Goal: Information Seeking & Learning: Learn about a topic

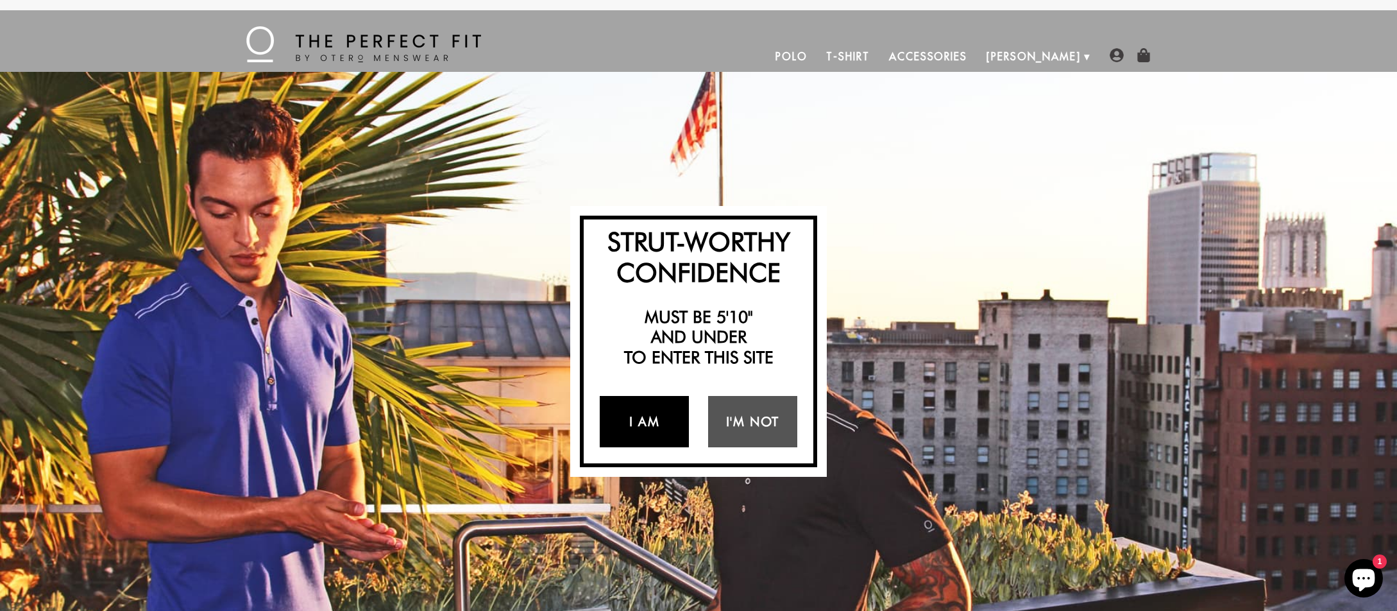
click at [667, 413] on link "I Am" at bounding box center [644, 421] width 89 height 51
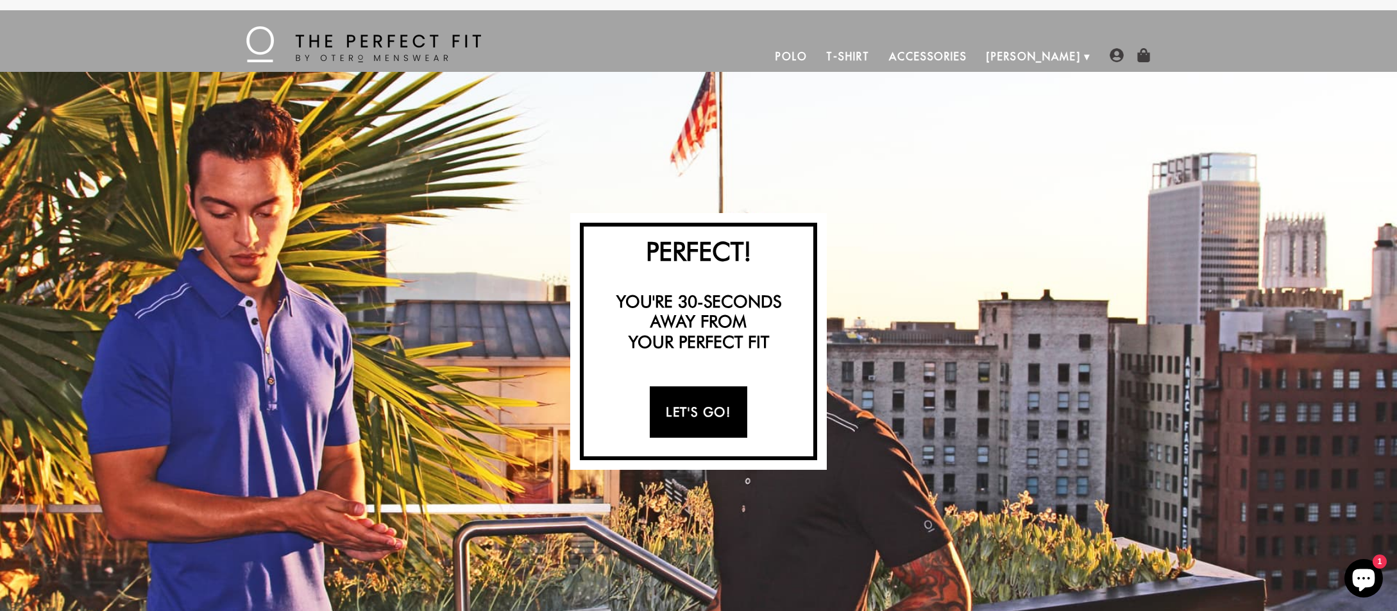
click at [686, 408] on link "Let's Go!" at bounding box center [698, 411] width 97 height 51
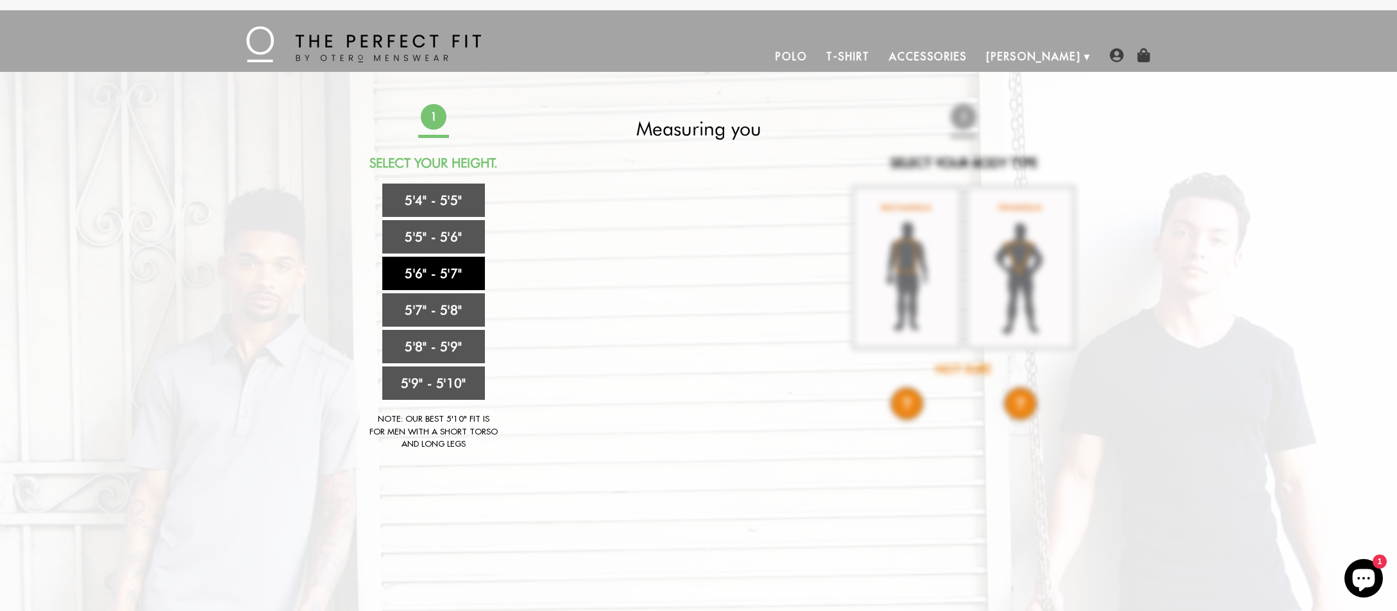
click at [430, 265] on link "5'6" - 5'7"" at bounding box center [433, 273] width 103 height 33
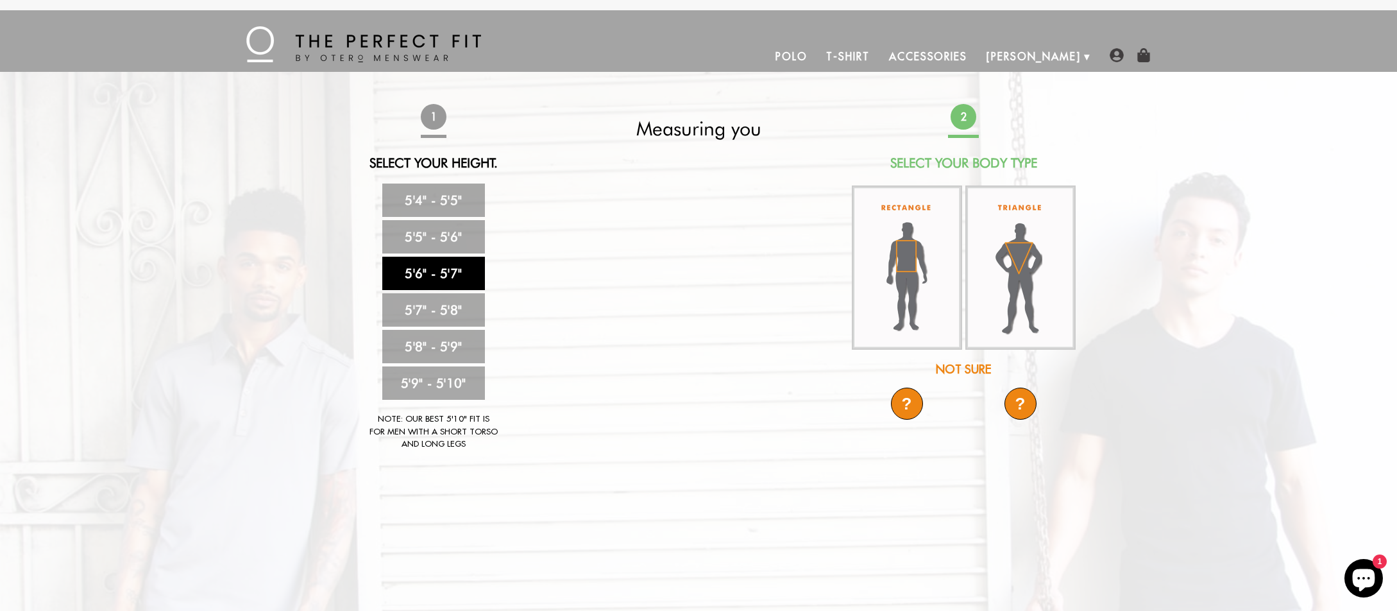
click at [965, 365] on div "Not Sure" at bounding box center [963, 368] width 227 height 17
click at [976, 368] on div "Not Sure" at bounding box center [963, 368] width 227 height 17
click at [954, 370] on div "Not Sure" at bounding box center [963, 368] width 227 height 17
drag, startPoint x: 954, startPoint y: 370, endPoint x: 992, endPoint y: 389, distance: 43.0
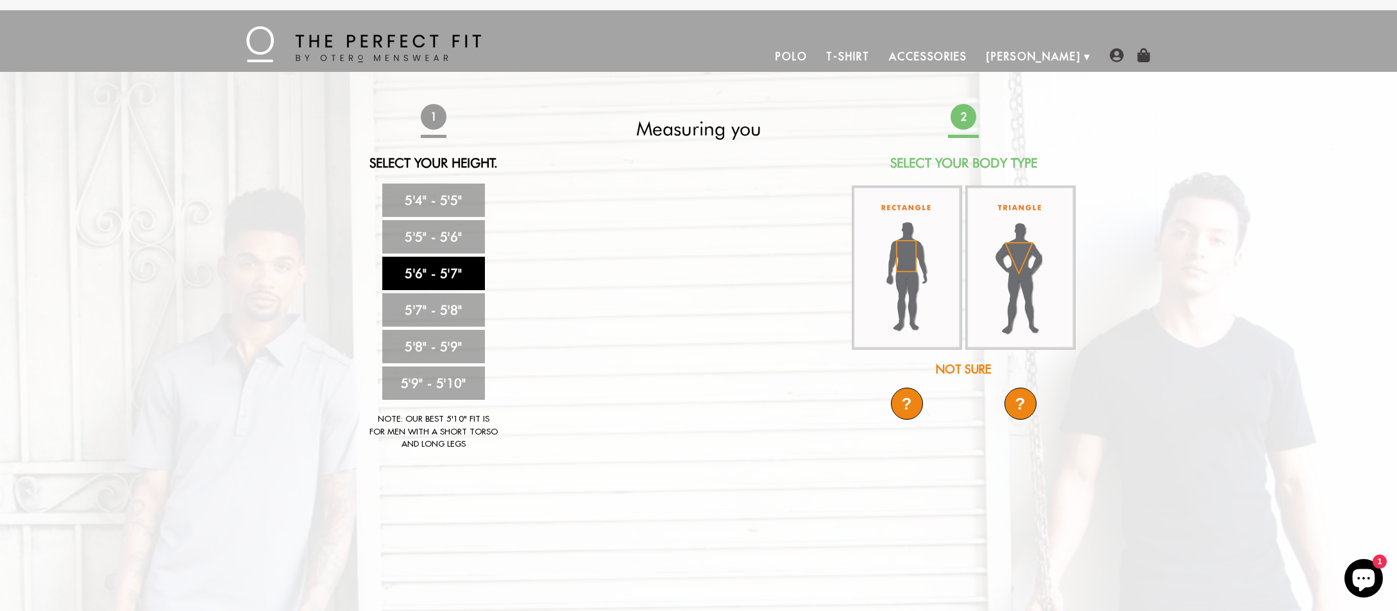
click at [992, 389] on div "? ?" at bounding box center [963, 412] width 227 height 51
click at [908, 405] on div "?" at bounding box center [907, 403] width 32 height 32
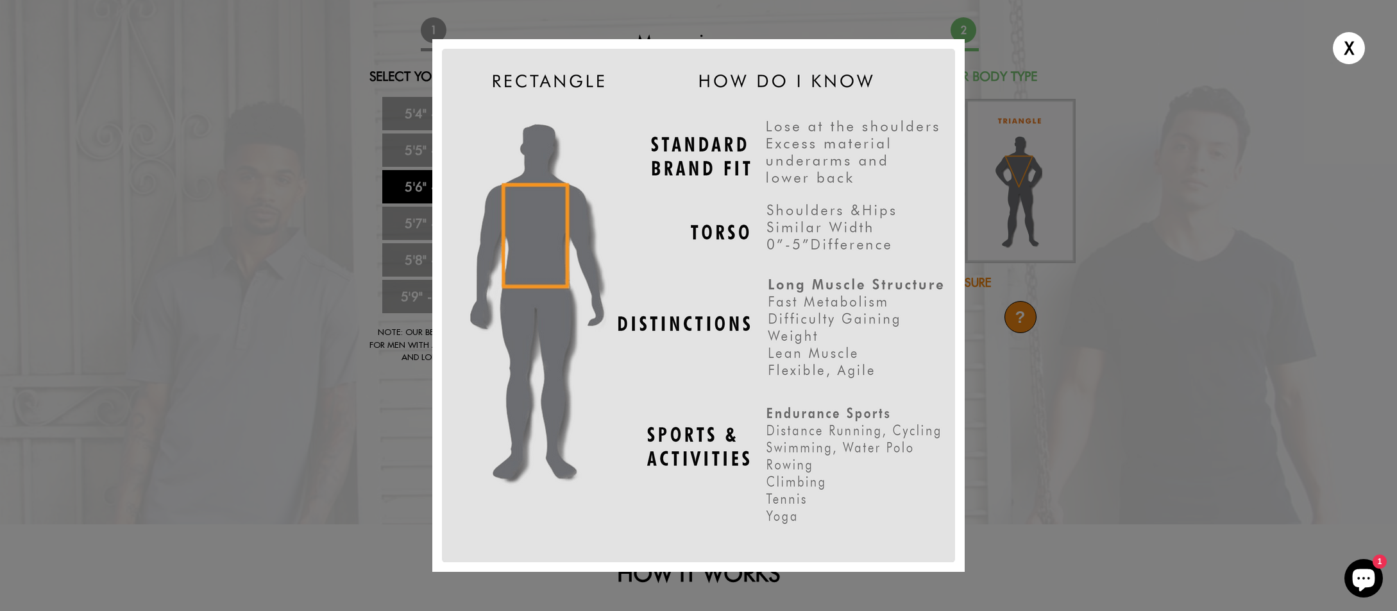
scroll to position [64, 0]
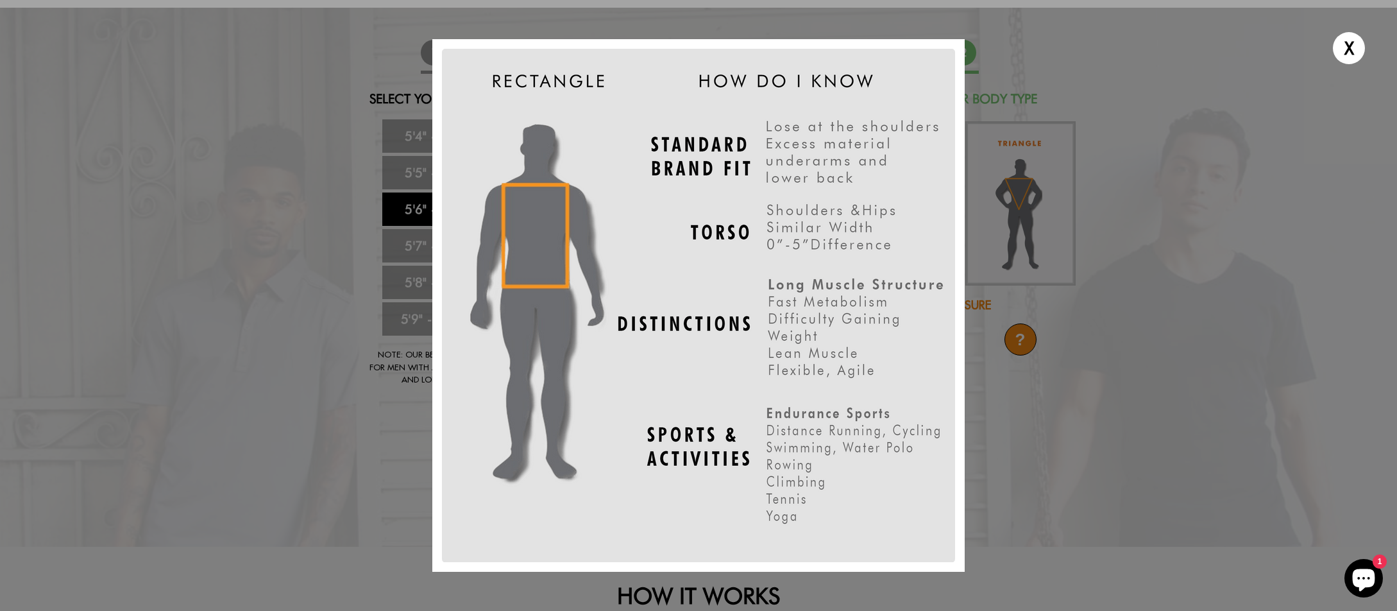
click at [1131, 468] on div "X" at bounding box center [698, 305] width 1397 height 611
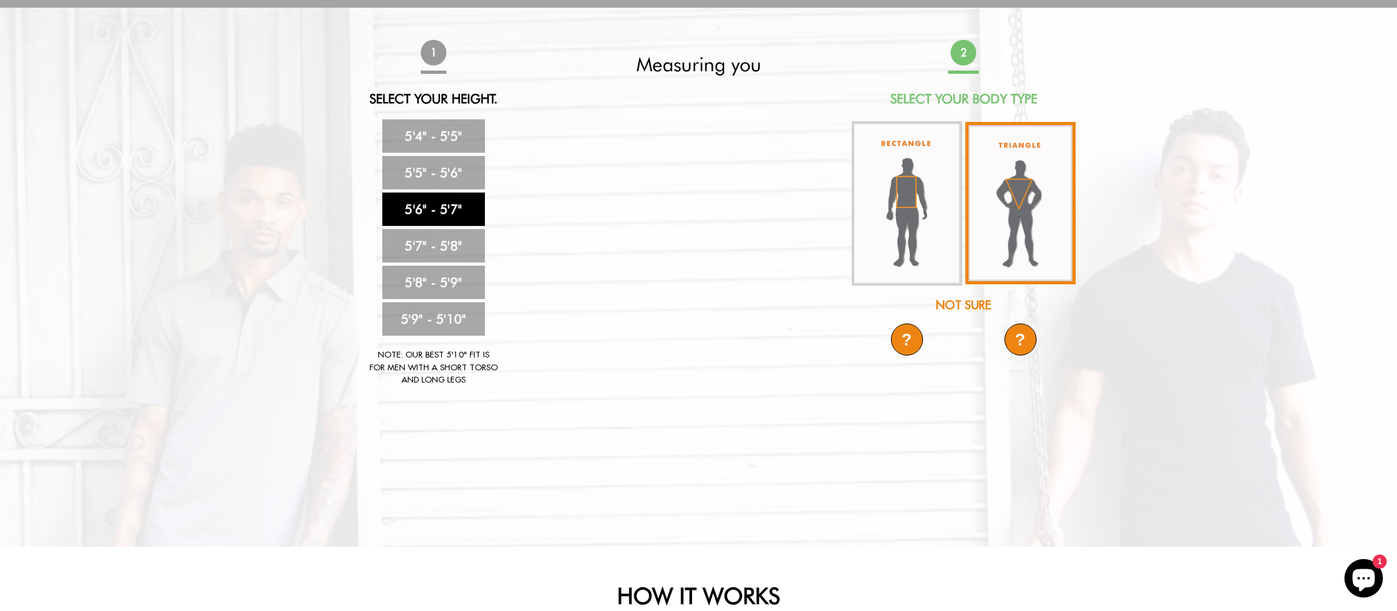
click at [1031, 211] on img at bounding box center [1020, 203] width 110 height 162
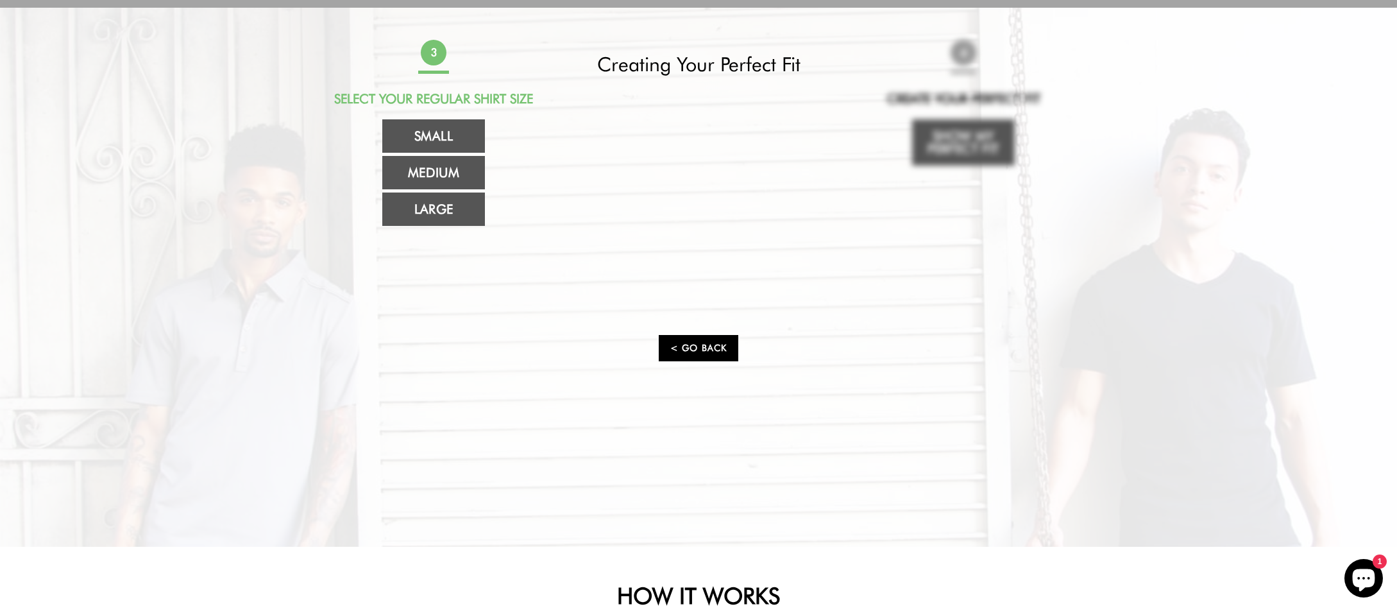
click at [689, 350] on link "< Go Back" at bounding box center [699, 348] width 80 height 26
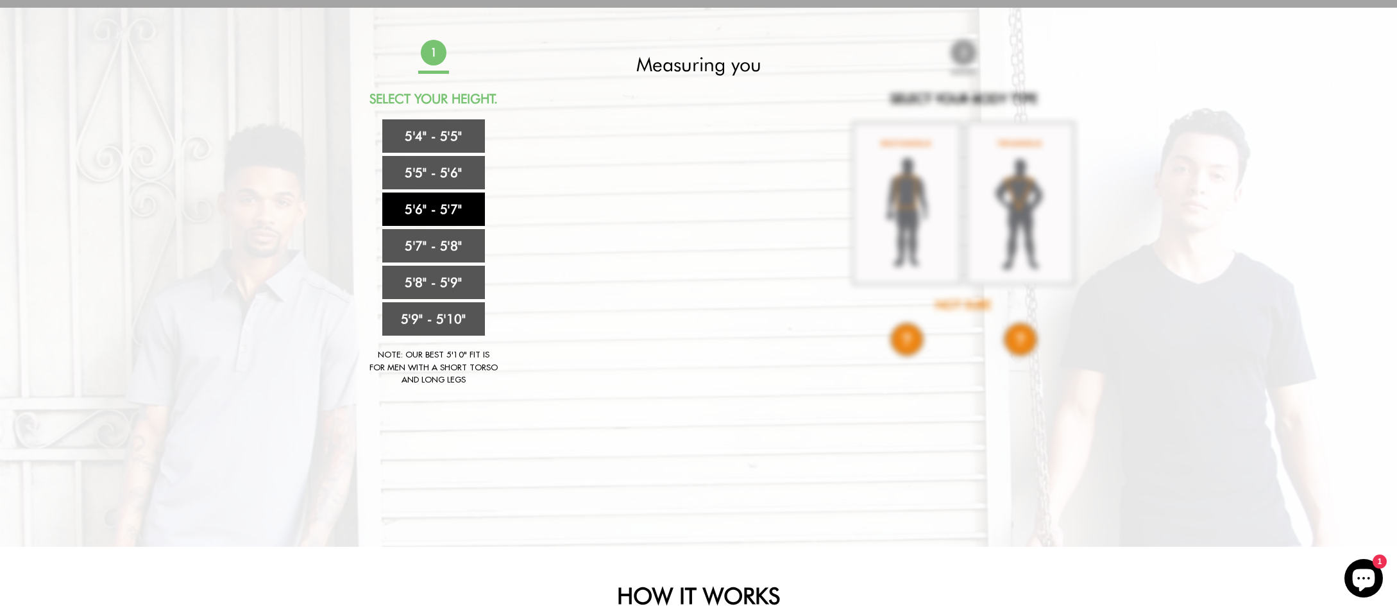
drag, startPoint x: 428, startPoint y: 204, endPoint x: 452, endPoint y: 209, distance: 24.3
click at [429, 204] on link "5'6" - 5'7"" at bounding box center [433, 208] width 103 height 33
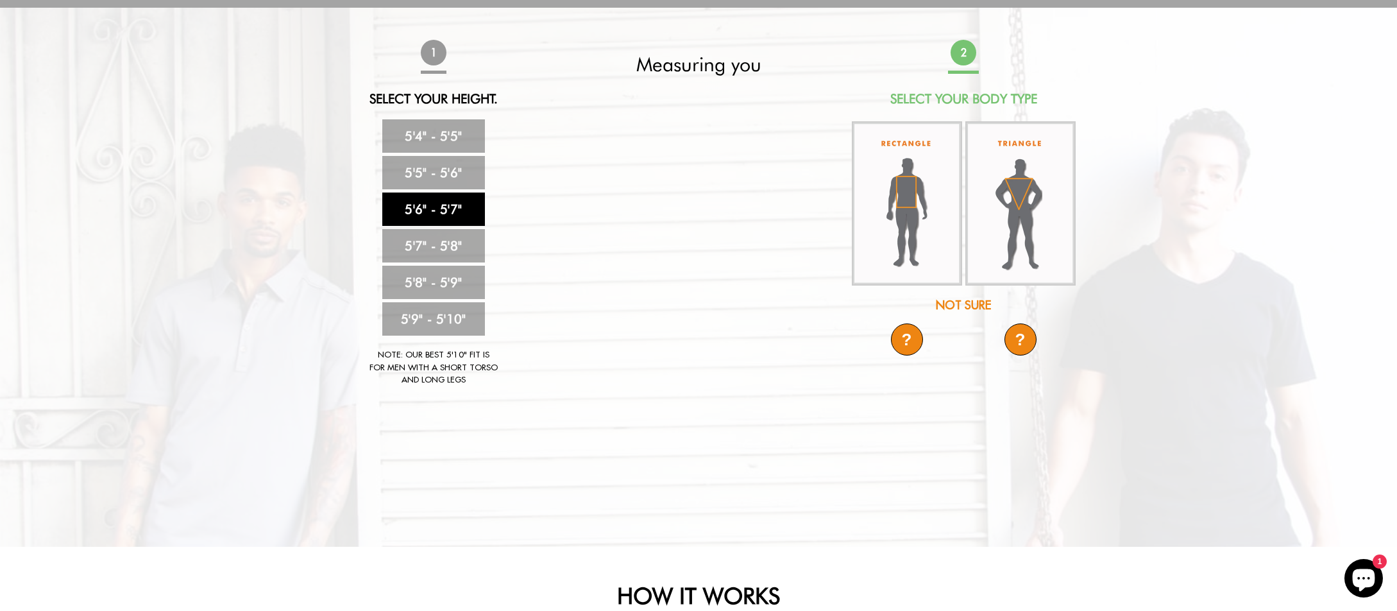
click at [1021, 337] on div "?" at bounding box center [1020, 339] width 32 height 32
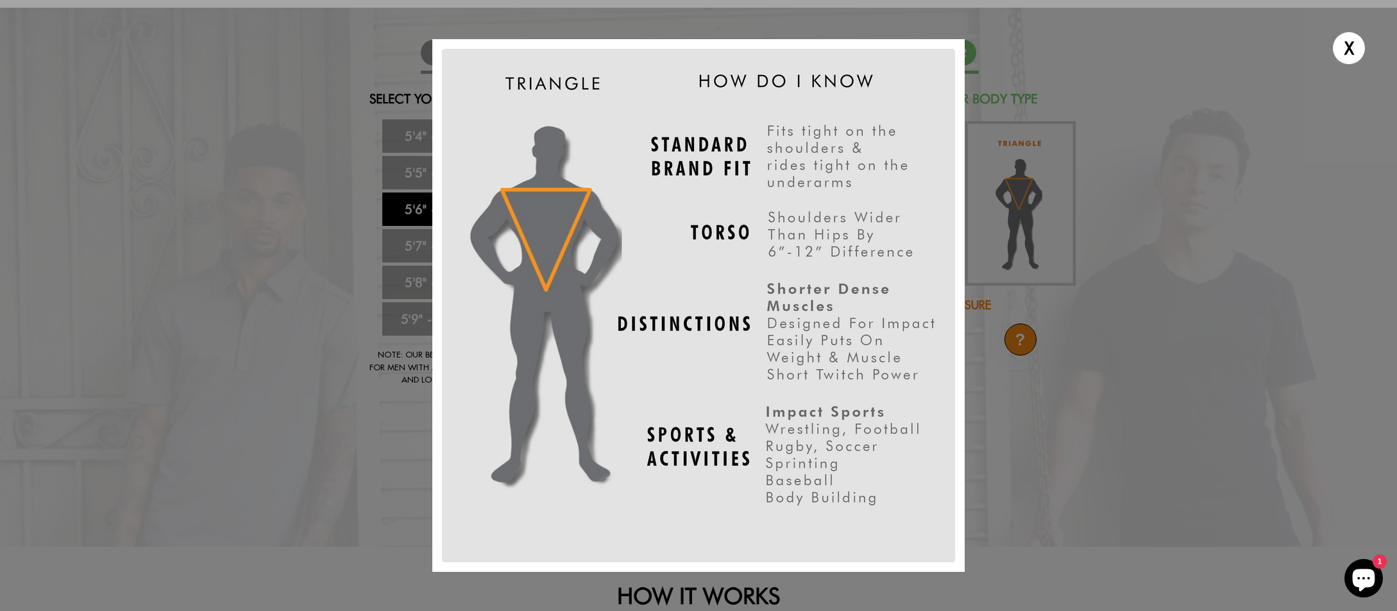
click at [1127, 335] on div "X" at bounding box center [698, 305] width 1397 height 611
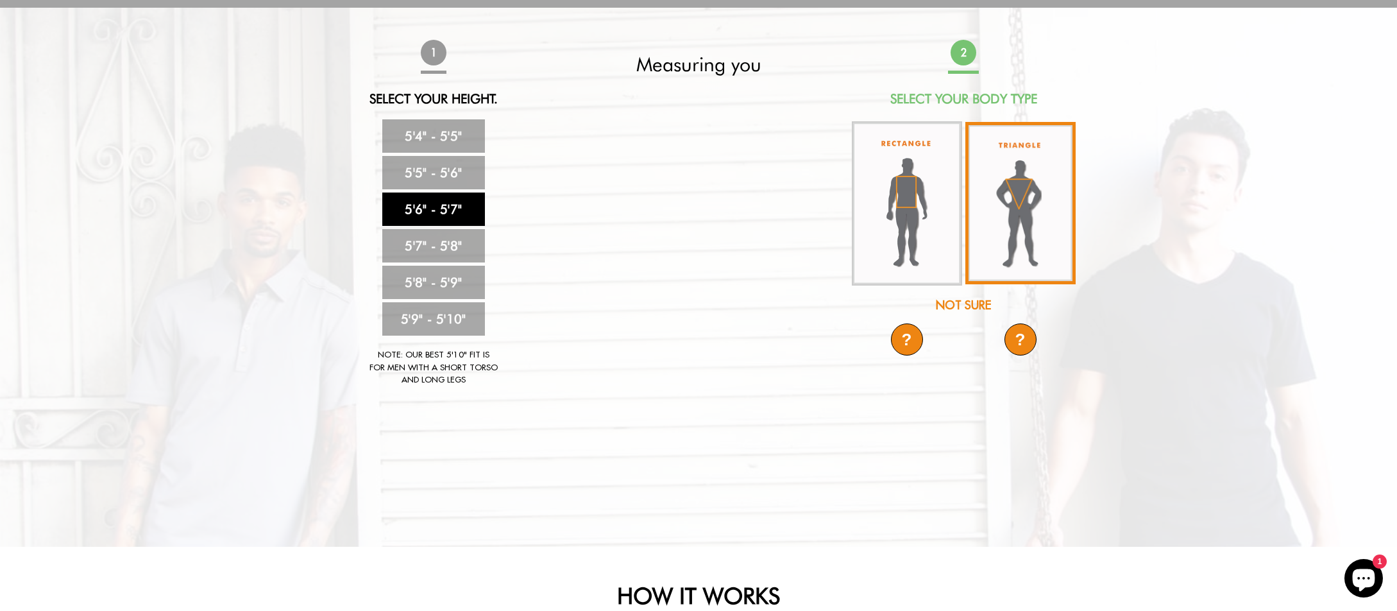
click at [1038, 208] on img at bounding box center [1020, 203] width 110 height 162
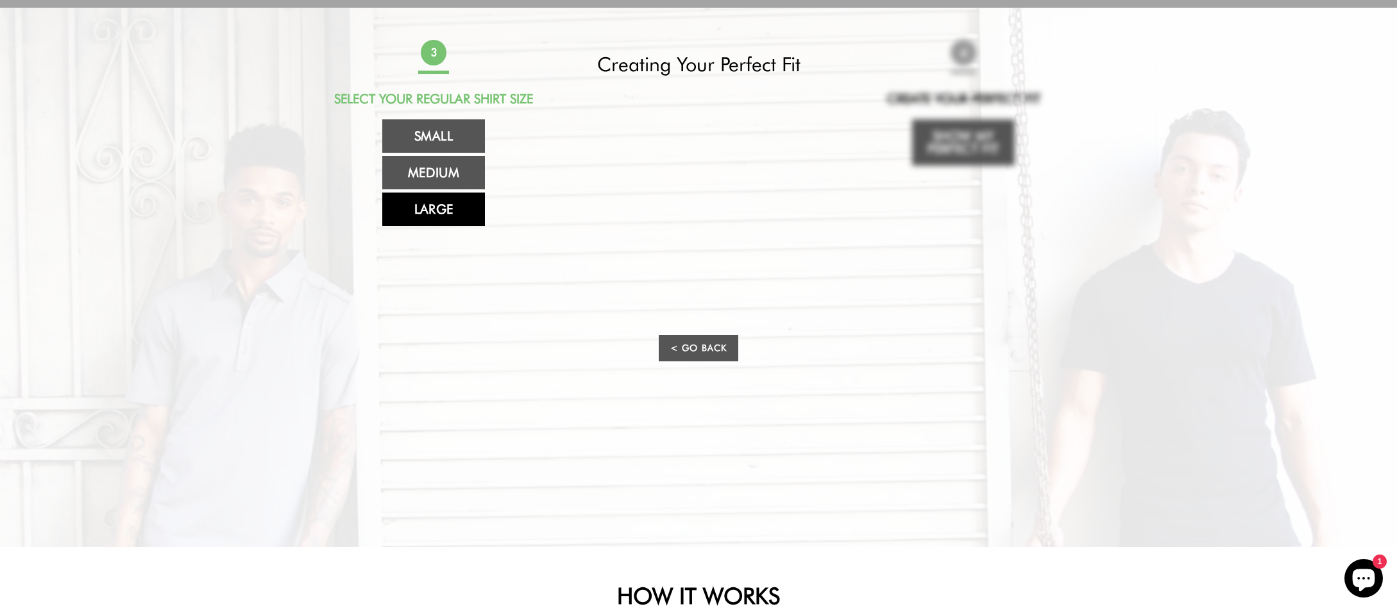
click at [441, 211] on link "Large" at bounding box center [433, 208] width 103 height 33
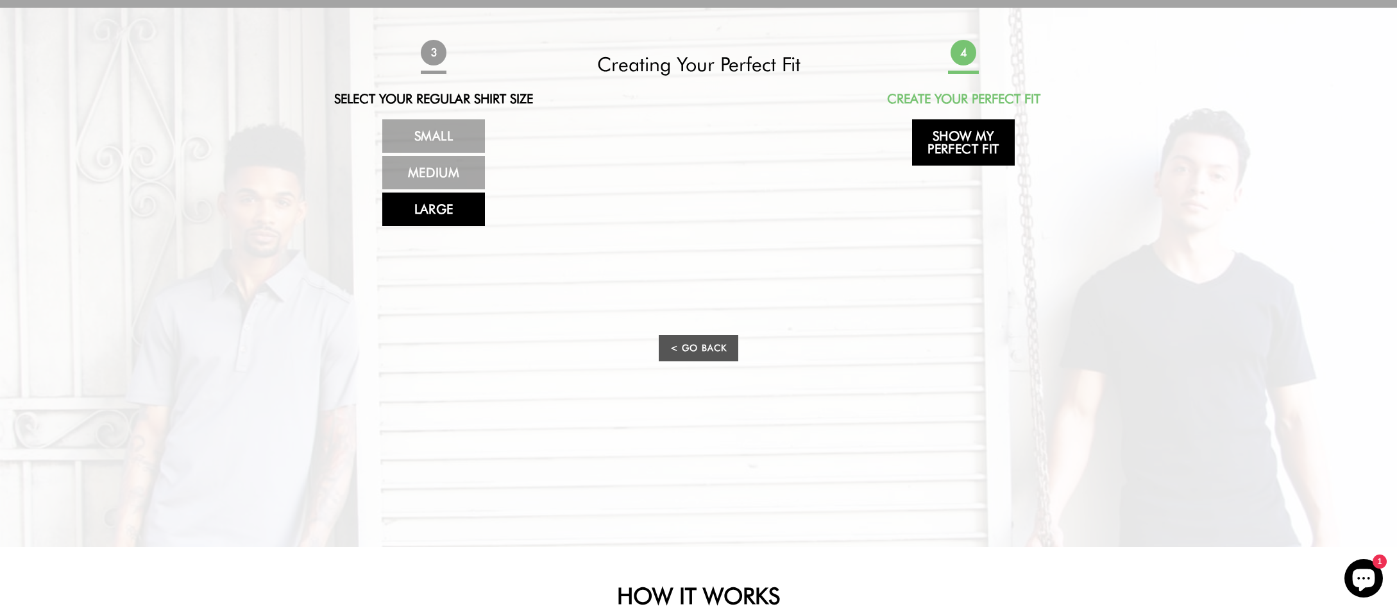
click at [977, 142] on link "Show My Perfect Fit" at bounding box center [963, 142] width 103 height 46
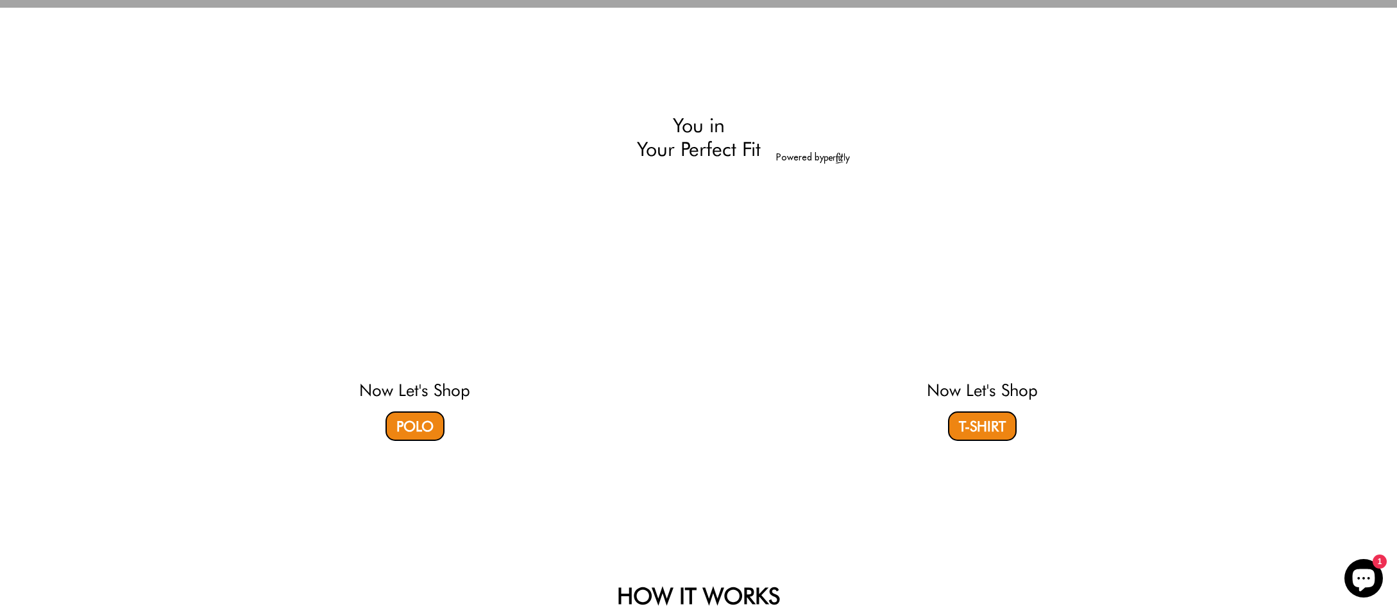
select select "56-57"
select select "triangle"
select select "L"
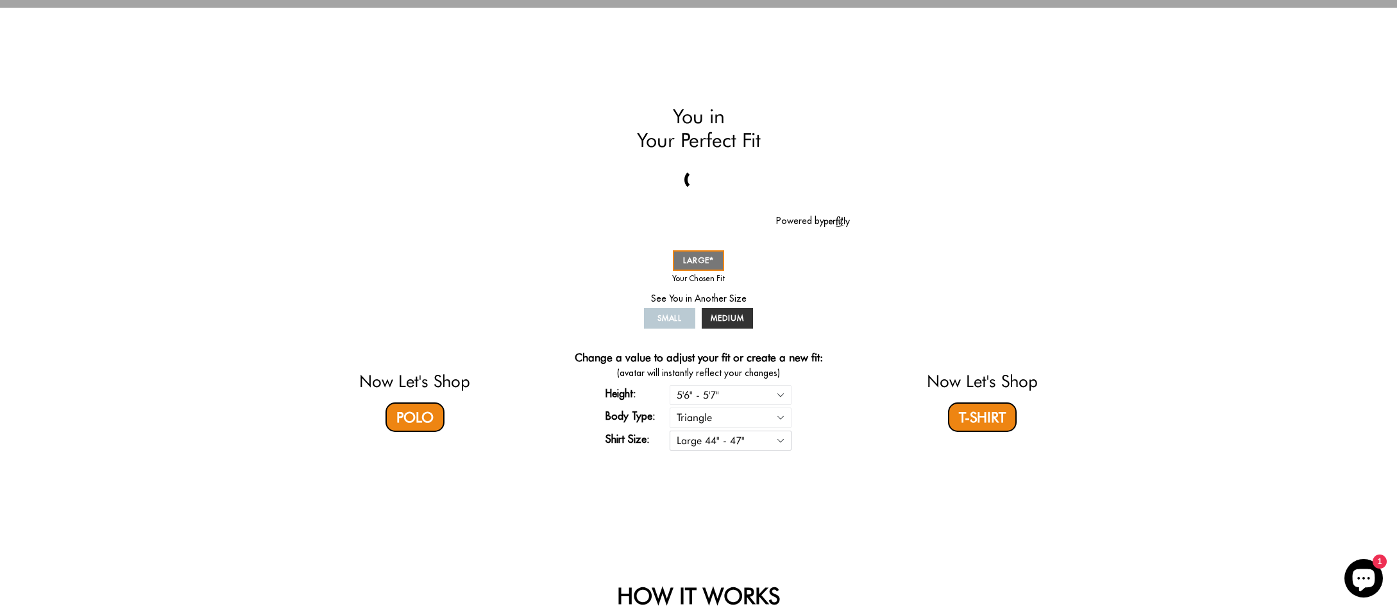
click at [736, 441] on select "Small 36" - 39" Medium 40" - 43" Large 44" - 47"" at bounding box center [731, 440] width 122 height 20
click at [854, 452] on div "Now Let's Shop Polo You in Your Perfect Fit Powered by SMALL MEDIUM LARGE * You…" at bounding box center [698, 277] width 757 height 371
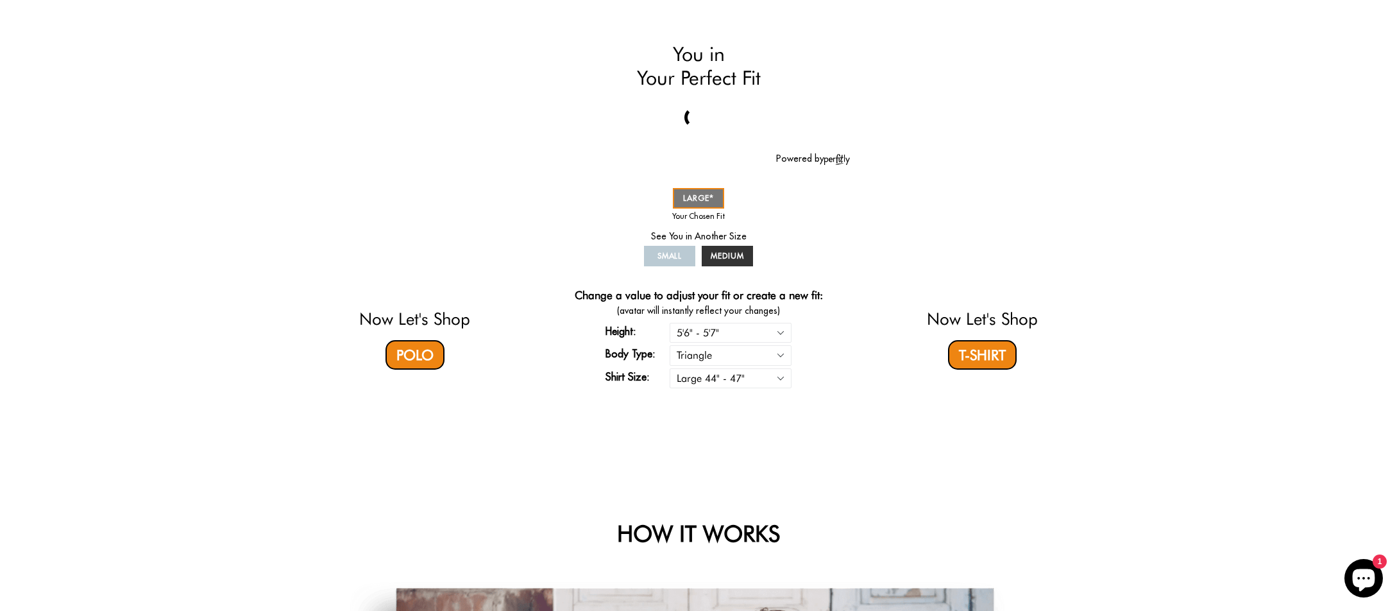
scroll to position [0, 0]
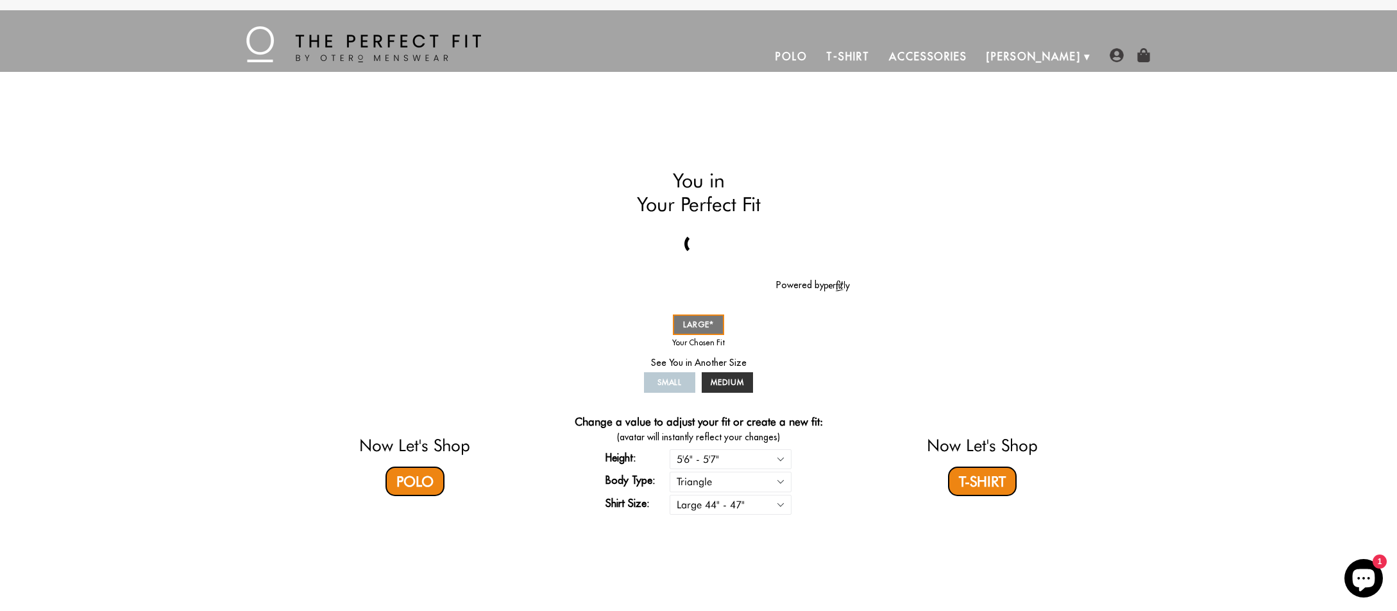
click at [1006, 359] on video at bounding box center [982, 328] width 382 height 191
click at [400, 296] on video at bounding box center [415, 328] width 382 height 191
click at [936, 299] on video at bounding box center [982, 328] width 382 height 191
